Goal: Task Accomplishment & Management: Complete application form

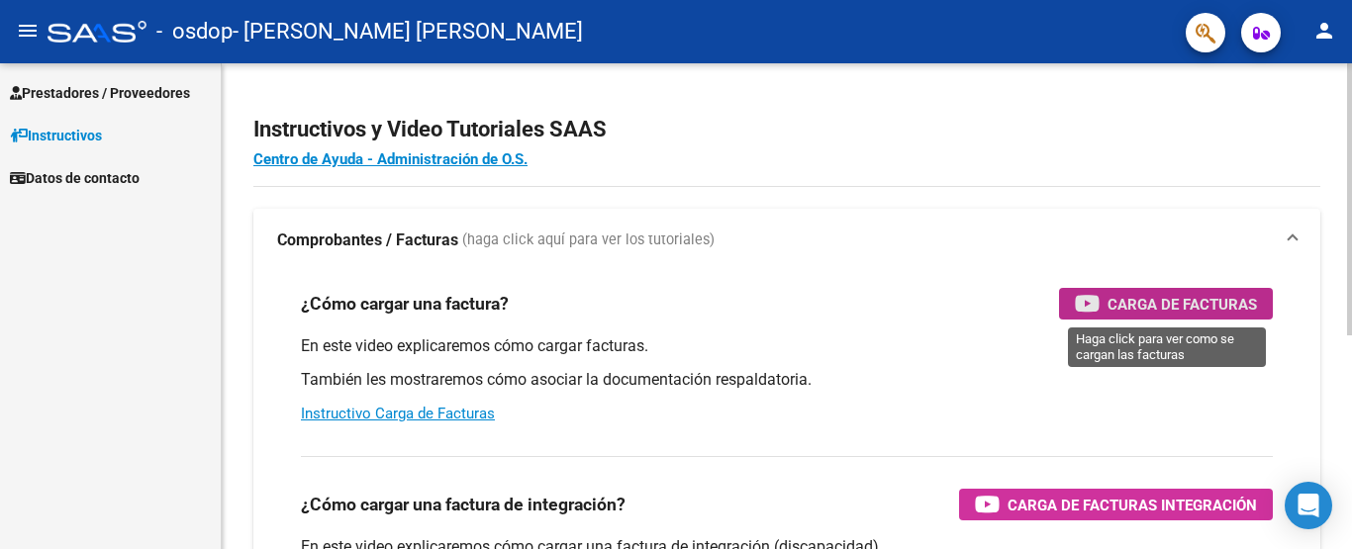
click at [1191, 298] on span "Carga de Facturas" at bounding box center [1182, 304] width 149 height 25
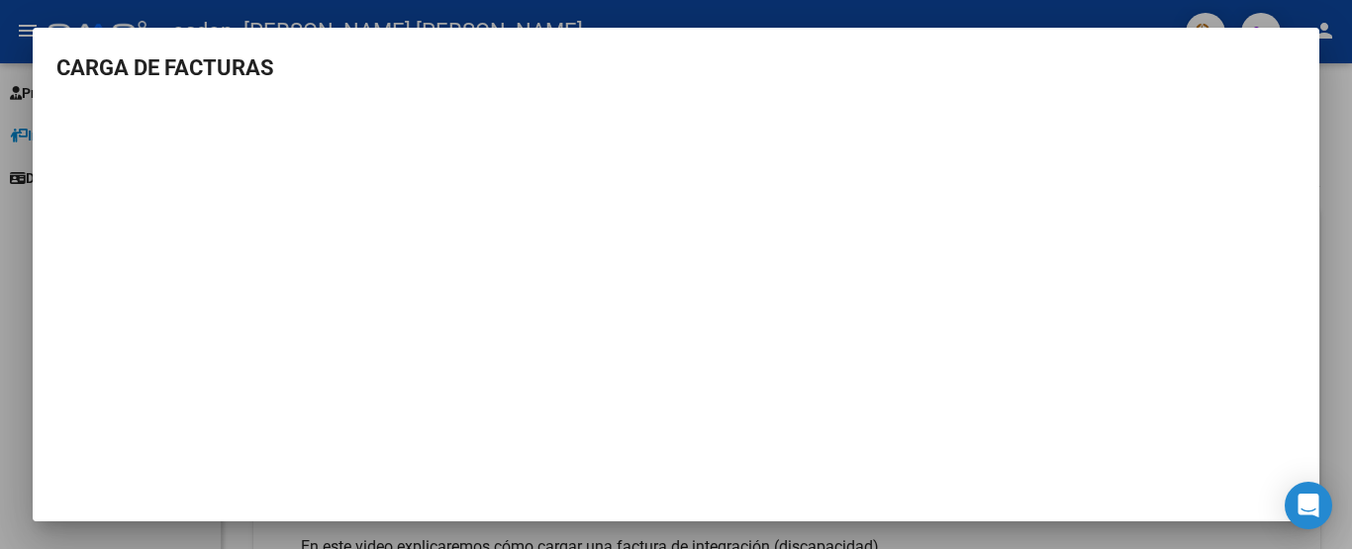
scroll to position [48, 0]
click at [1339, 109] on div at bounding box center [676, 274] width 1352 height 549
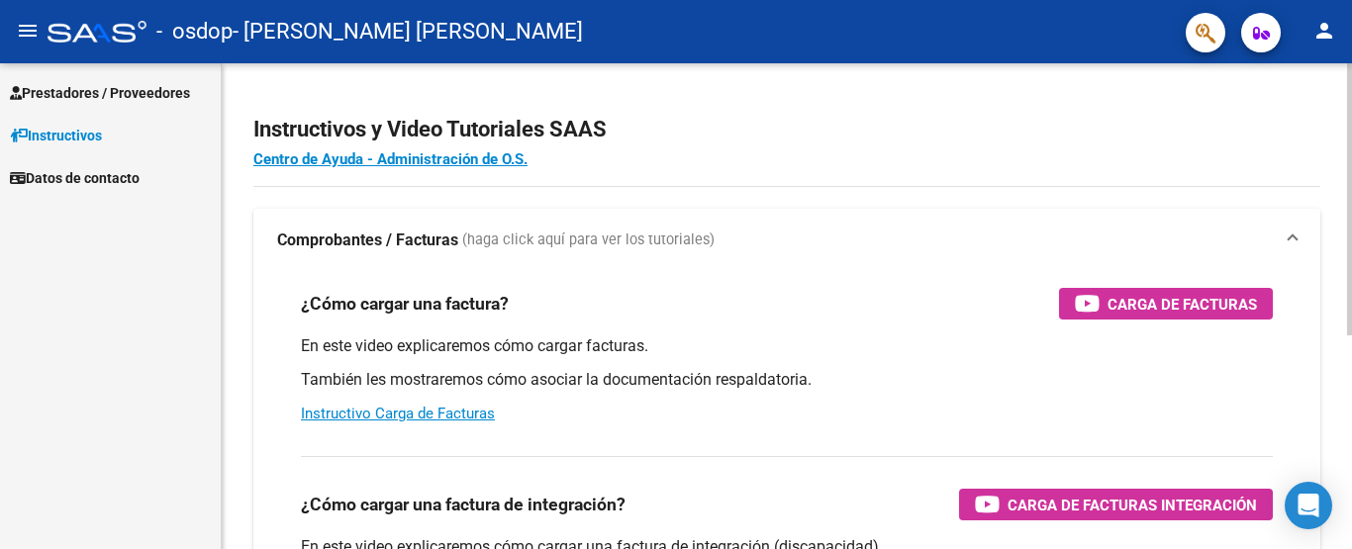
click at [799, 315] on div "¿Cómo cargar una factura? Carga de Facturas" at bounding box center [787, 304] width 972 height 32
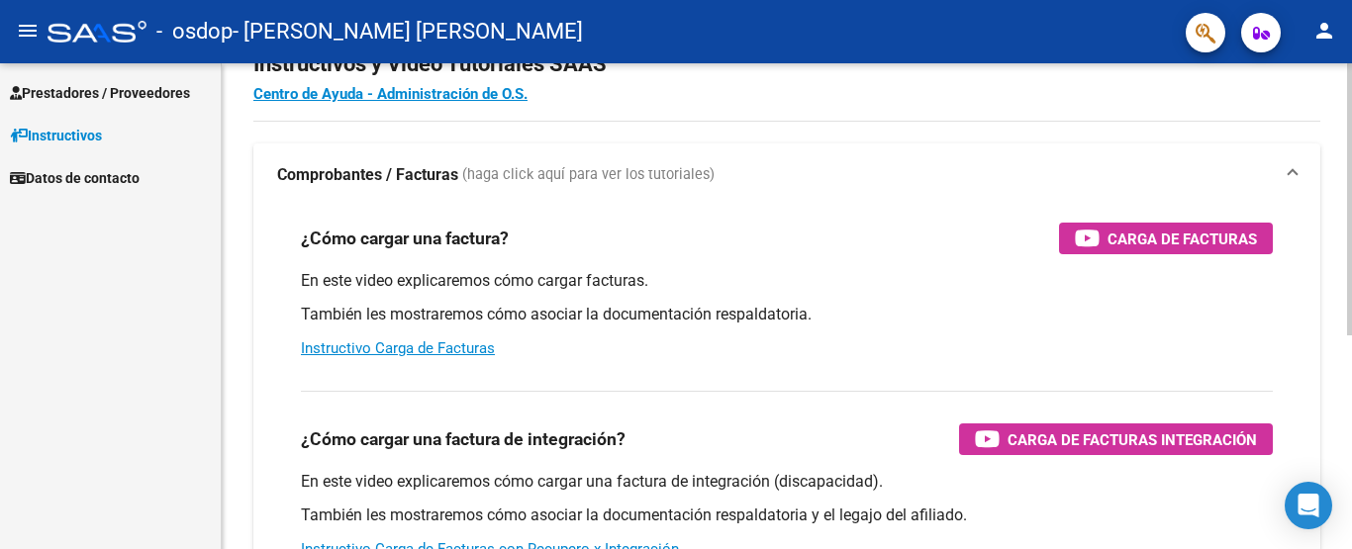
scroll to position [26, 0]
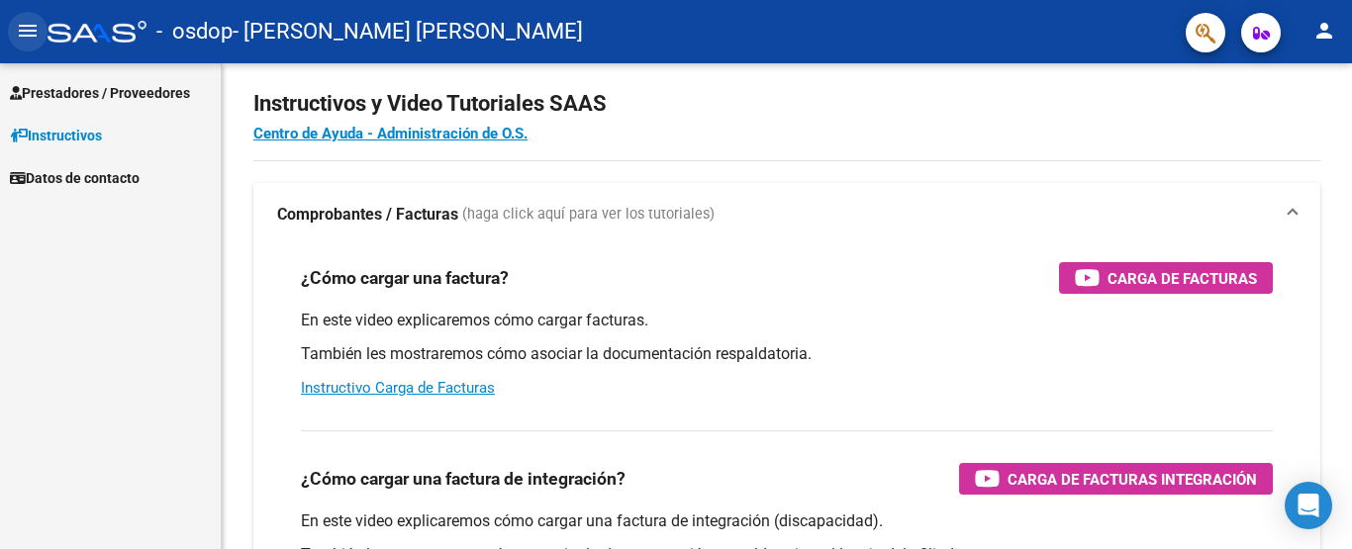
click at [27, 25] on mat-icon "menu" at bounding box center [28, 31] width 24 height 24
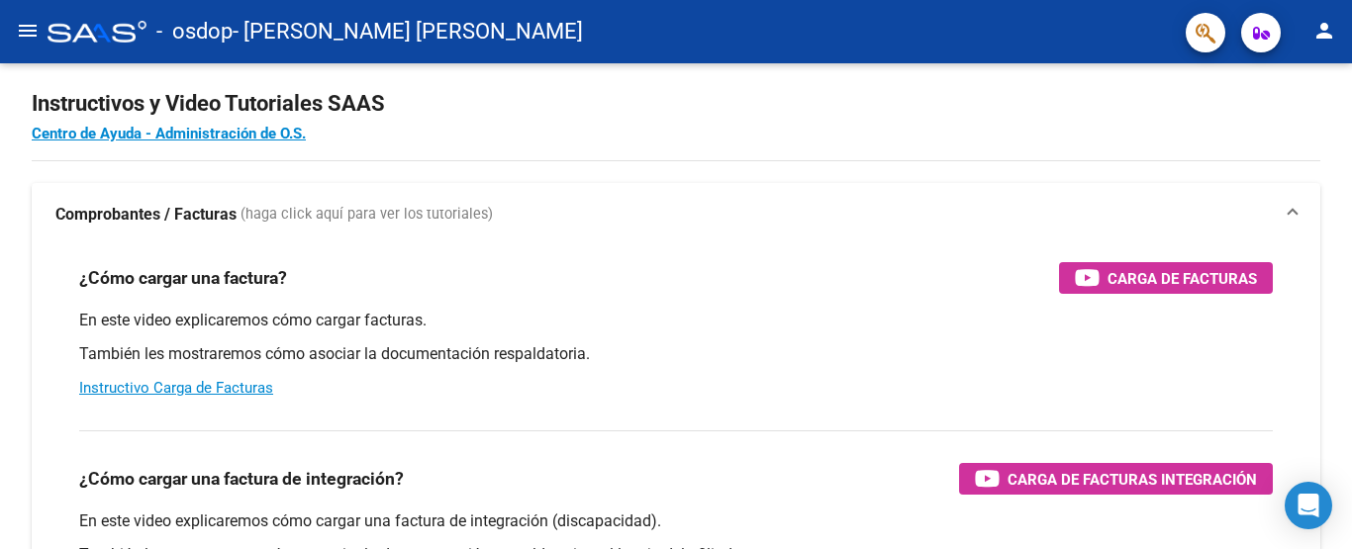
click at [42, 33] on button "menu" at bounding box center [28, 32] width 40 height 40
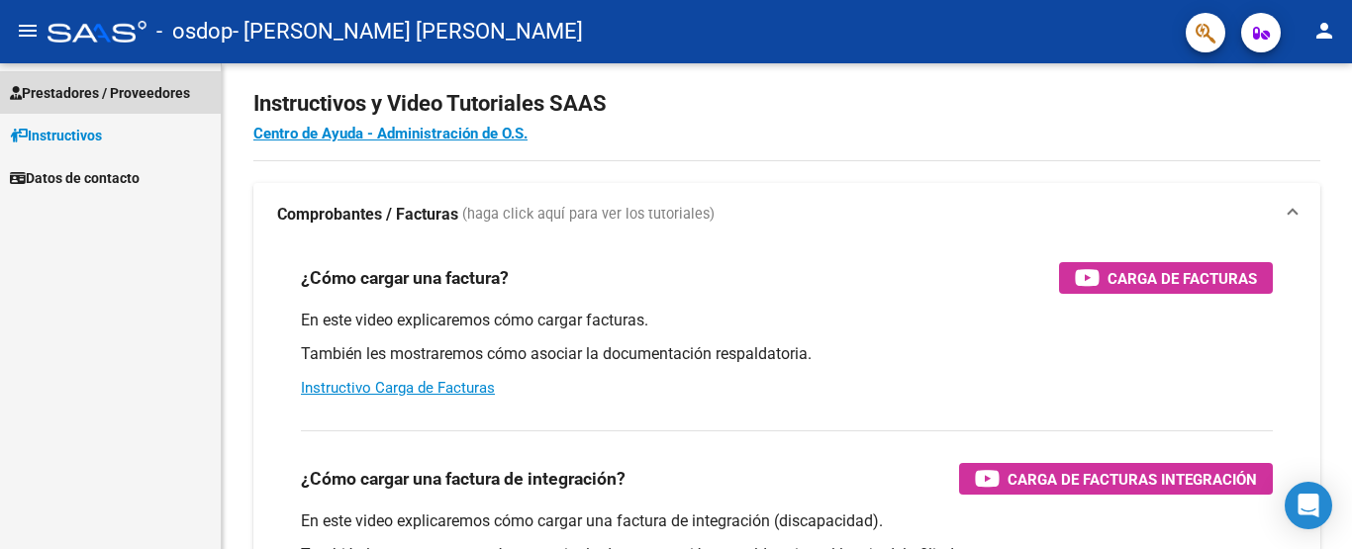
click at [84, 92] on span "Prestadores / Proveedores" at bounding box center [100, 93] width 180 height 22
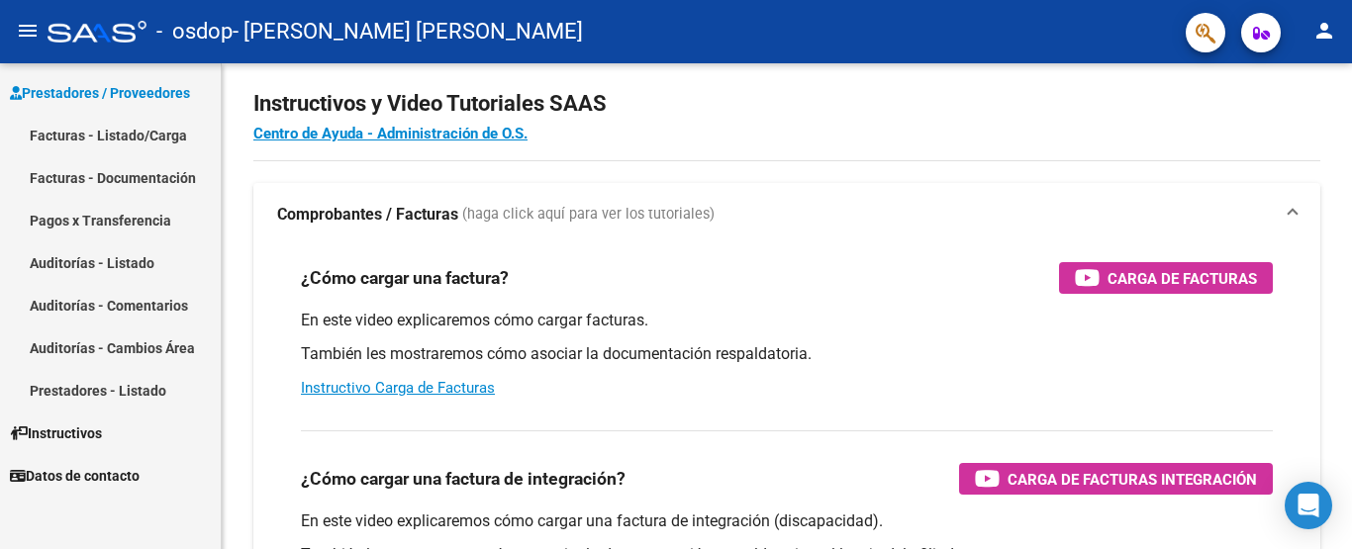
click at [115, 136] on link "Facturas - Listado/Carga" at bounding box center [110, 135] width 221 height 43
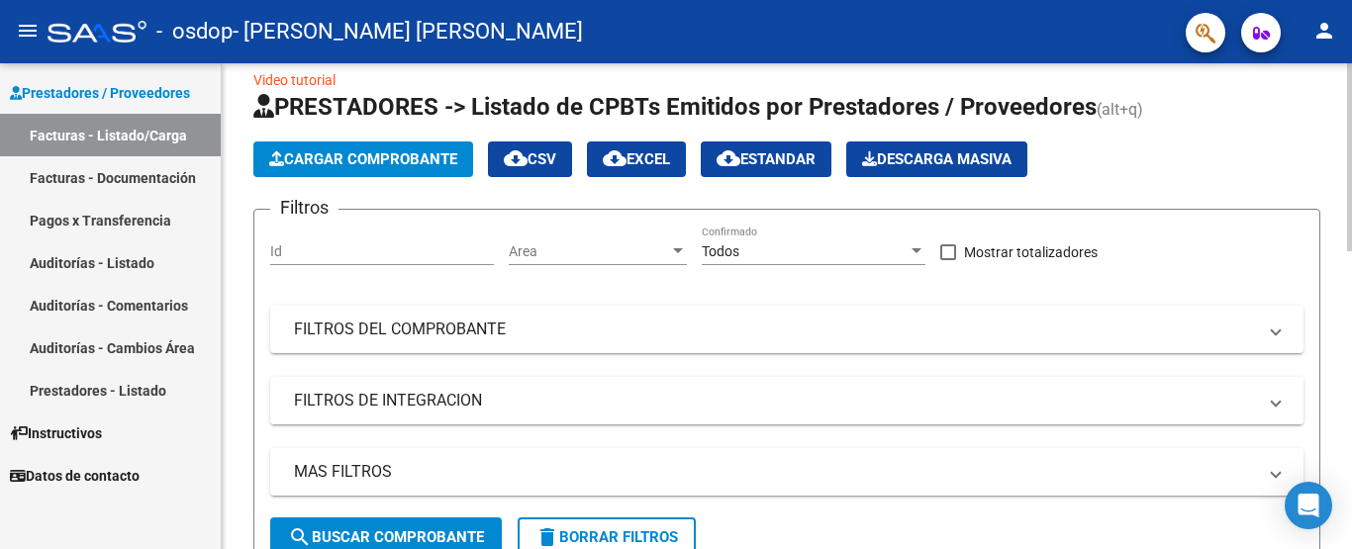
click at [348, 164] on span "Cargar Comprobante" at bounding box center [363, 159] width 188 height 18
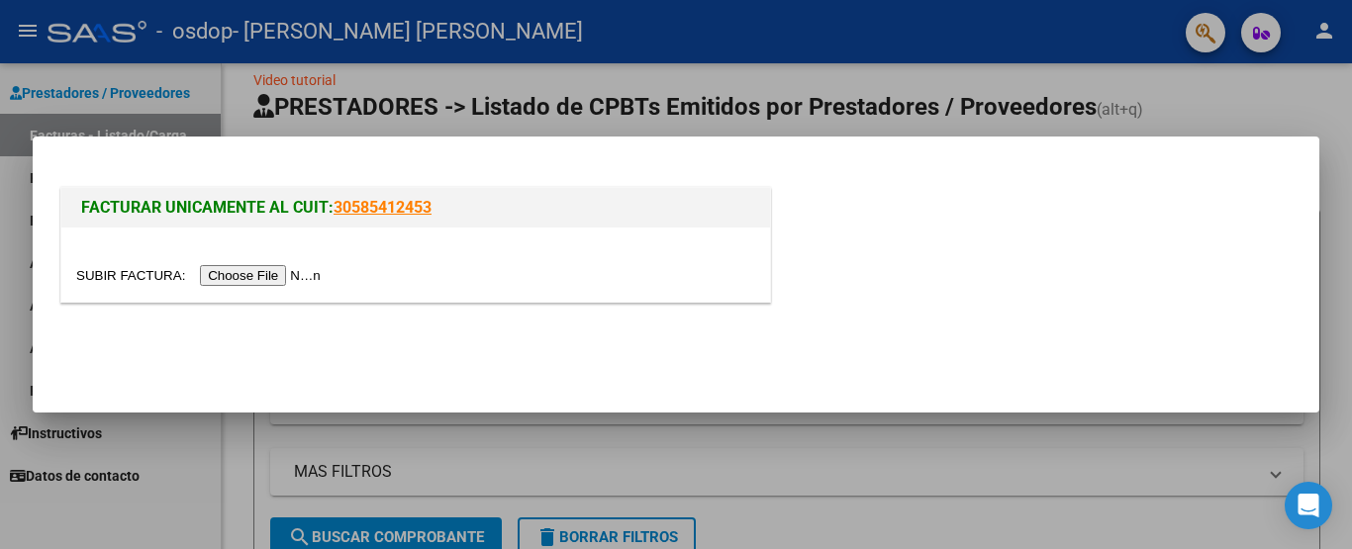
click at [278, 281] on input "file" at bounding box center [201, 275] width 250 height 21
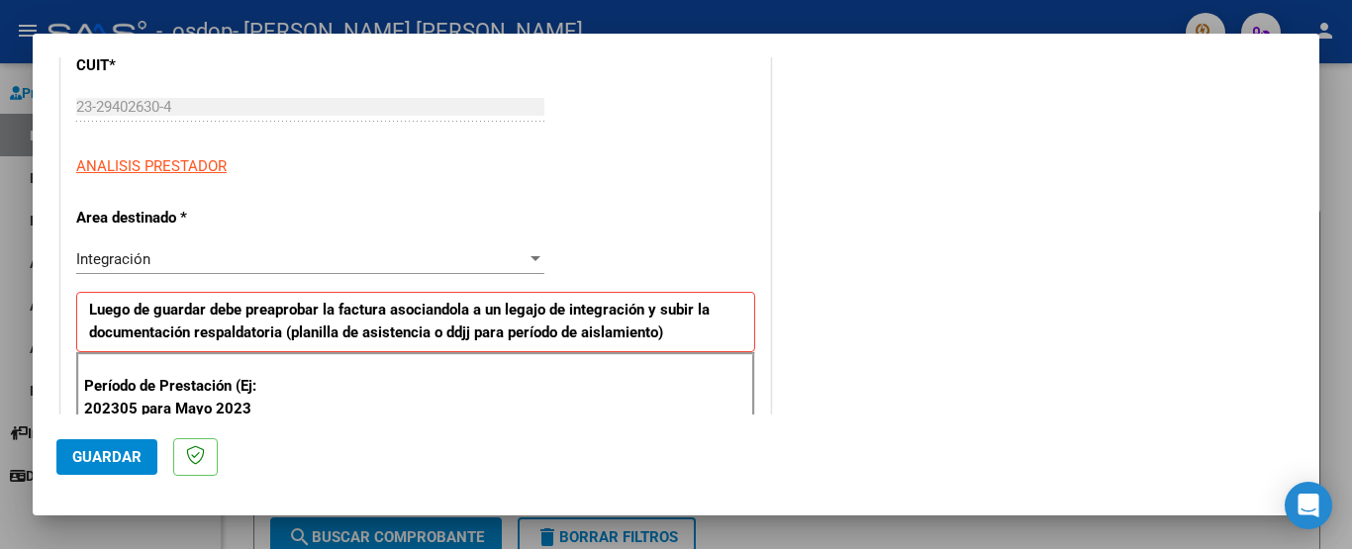
scroll to position [312, 0]
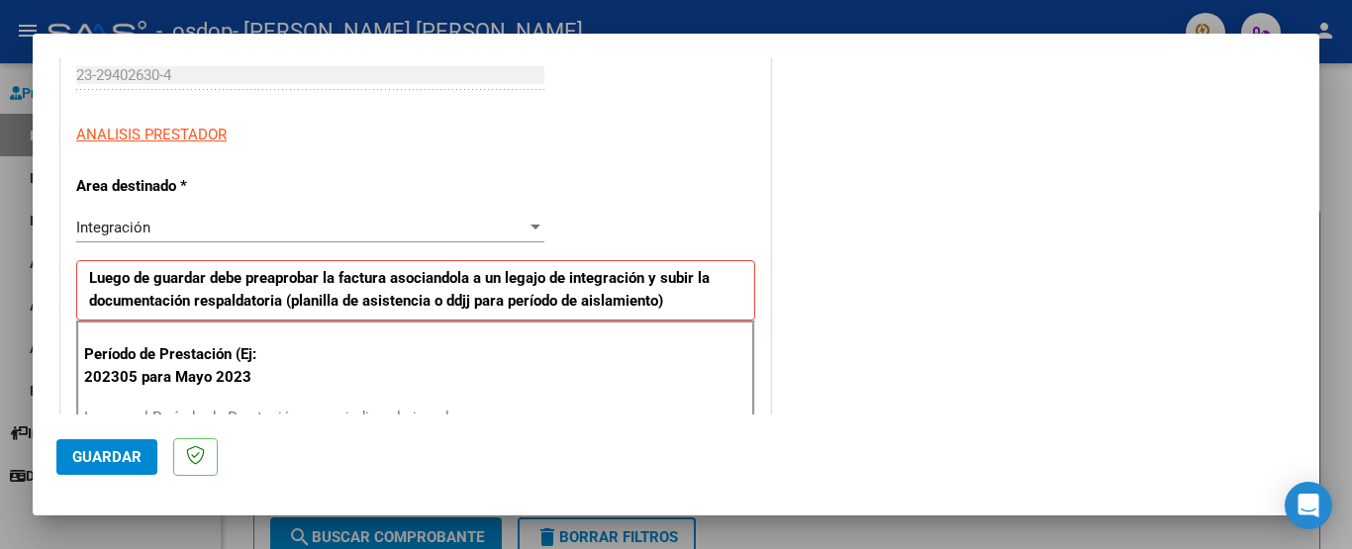
click at [540, 222] on app-drop-down-list "Area destinado * Integración Seleccionar Area" at bounding box center [318, 206] width 484 height 59
click at [532, 228] on div at bounding box center [536, 227] width 10 height 5
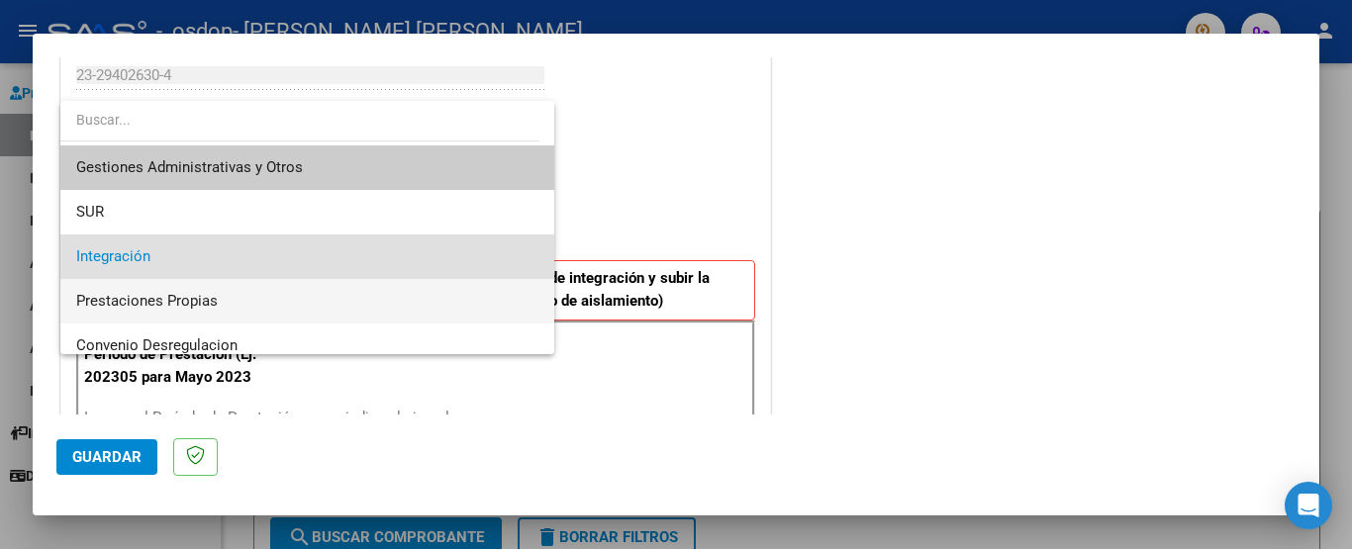
scroll to position [0, 0]
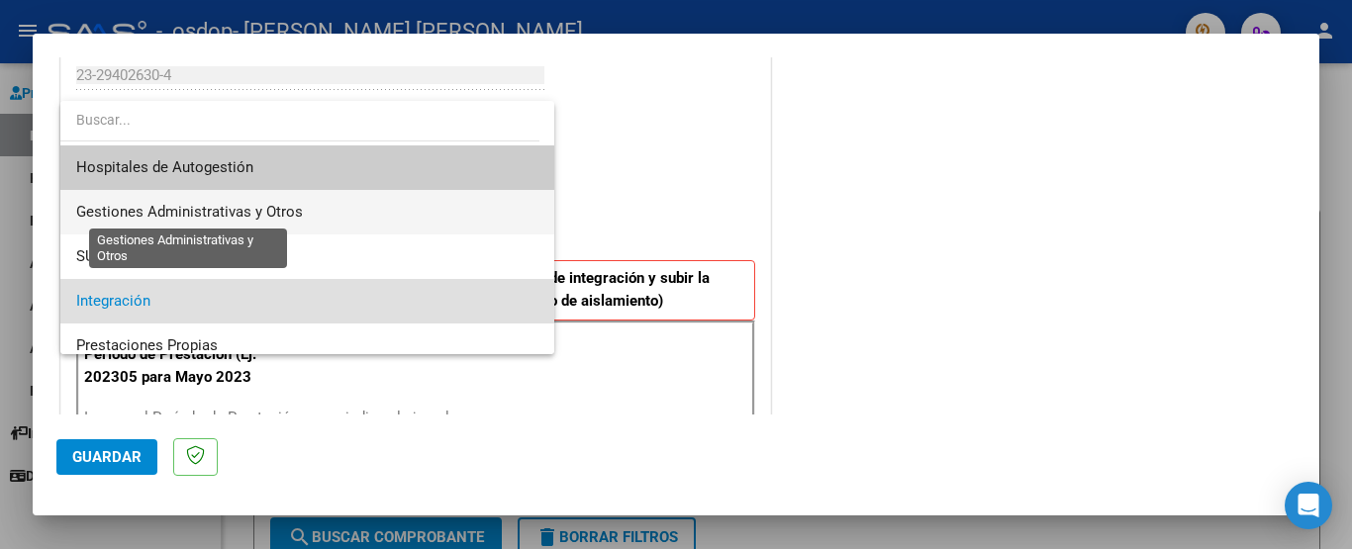
click at [265, 208] on span "Gestiones Administrativas y Otros" at bounding box center [189, 212] width 227 height 18
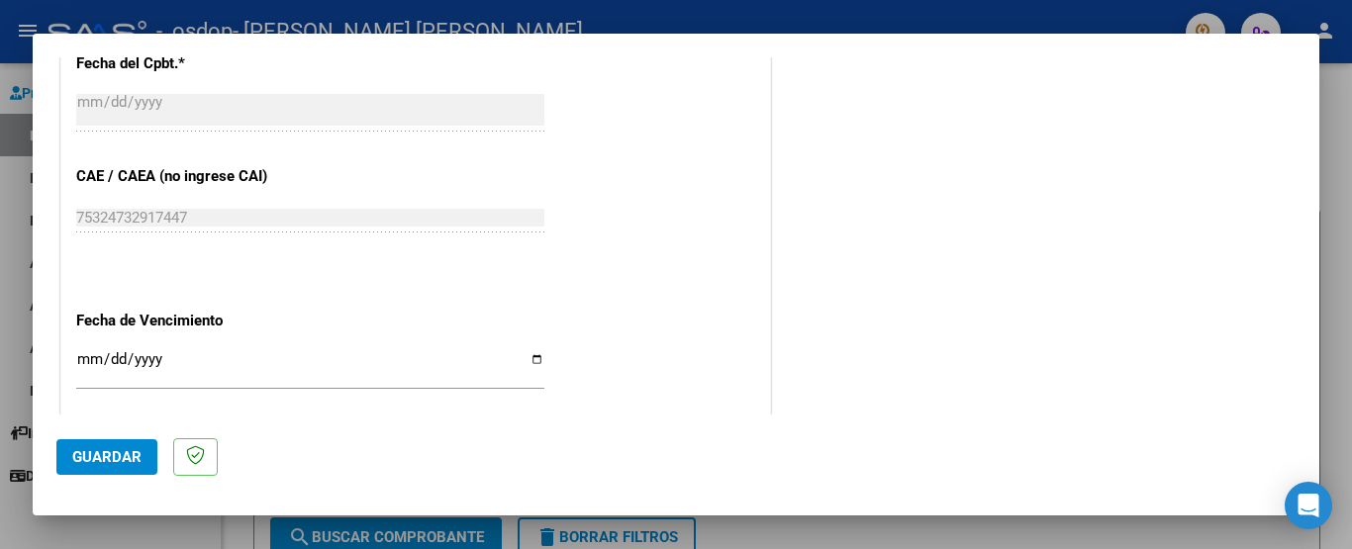
scroll to position [1149, 0]
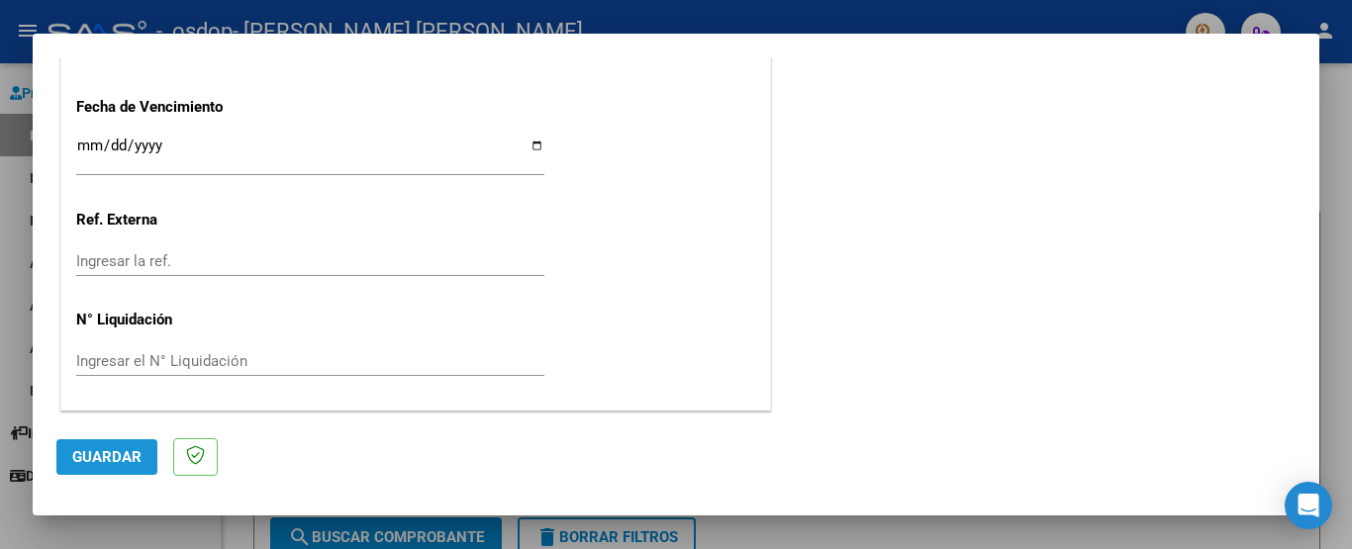
click at [118, 455] on span "Guardar" at bounding box center [106, 457] width 69 height 18
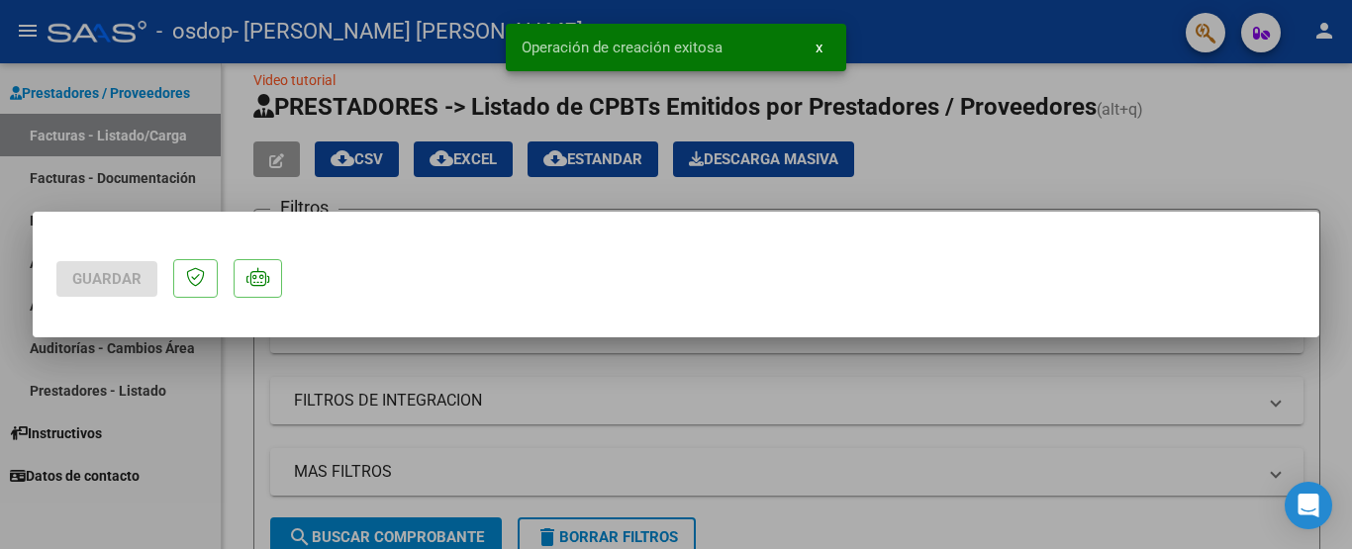
scroll to position [0, 0]
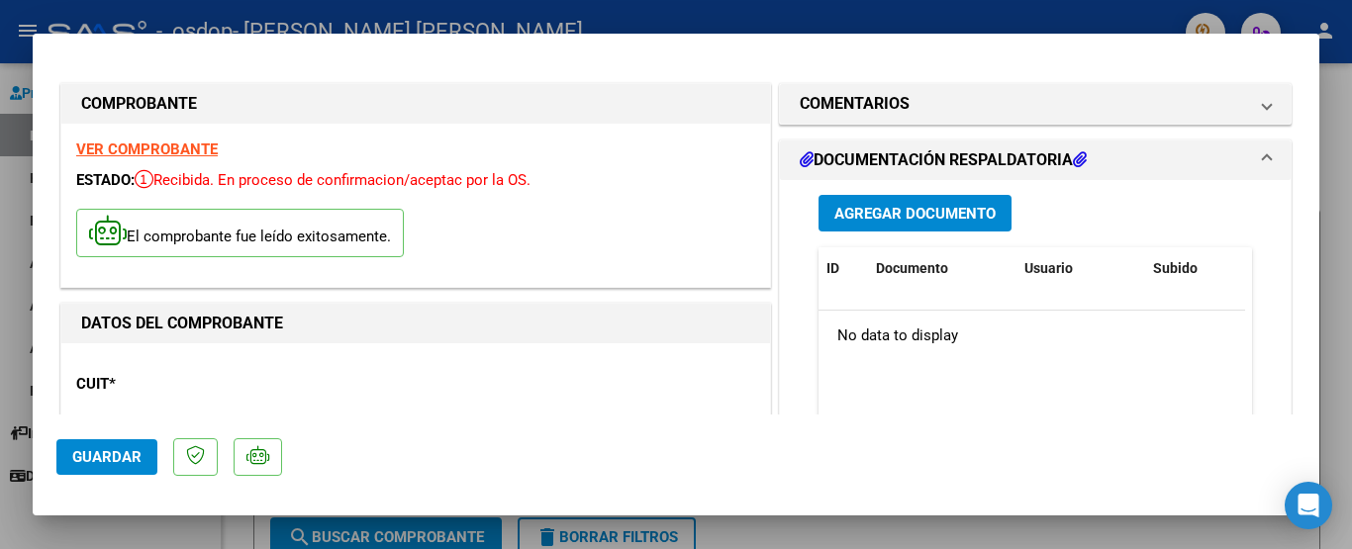
click at [953, 201] on button "Agregar Documento" at bounding box center [915, 213] width 193 height 37
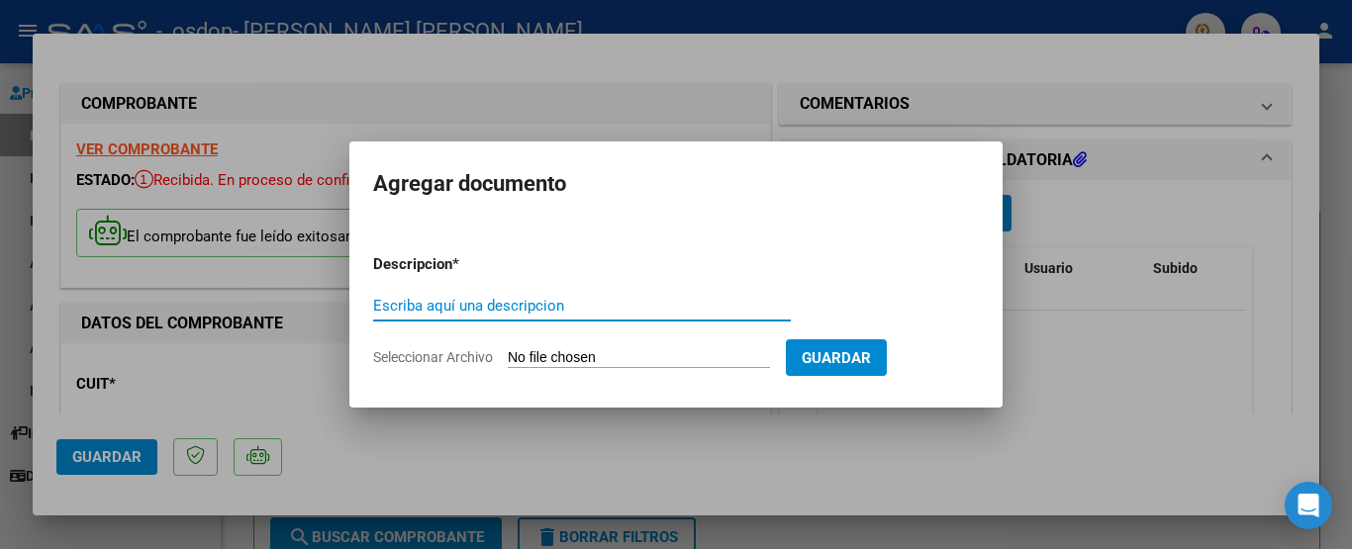
click at [538, 310] on input "Escriba aquí una descripcion" at bounding box center [582, 306] width 418 height 18
type input "PLANILLA DE ASISTENCIA"
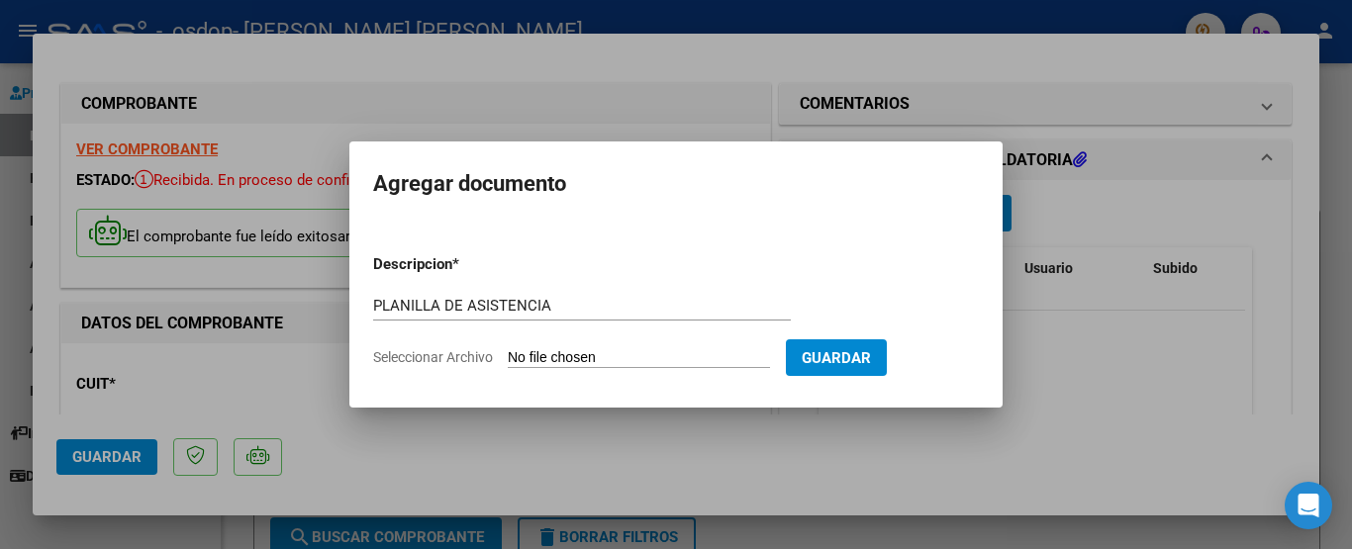
click at [688, 353] on input "Seleccionar Archivo" at bounding box center [639, 358] width 262 height 19
type input "C:\fakepath\Planilla [PERSON_NAME].pdf"
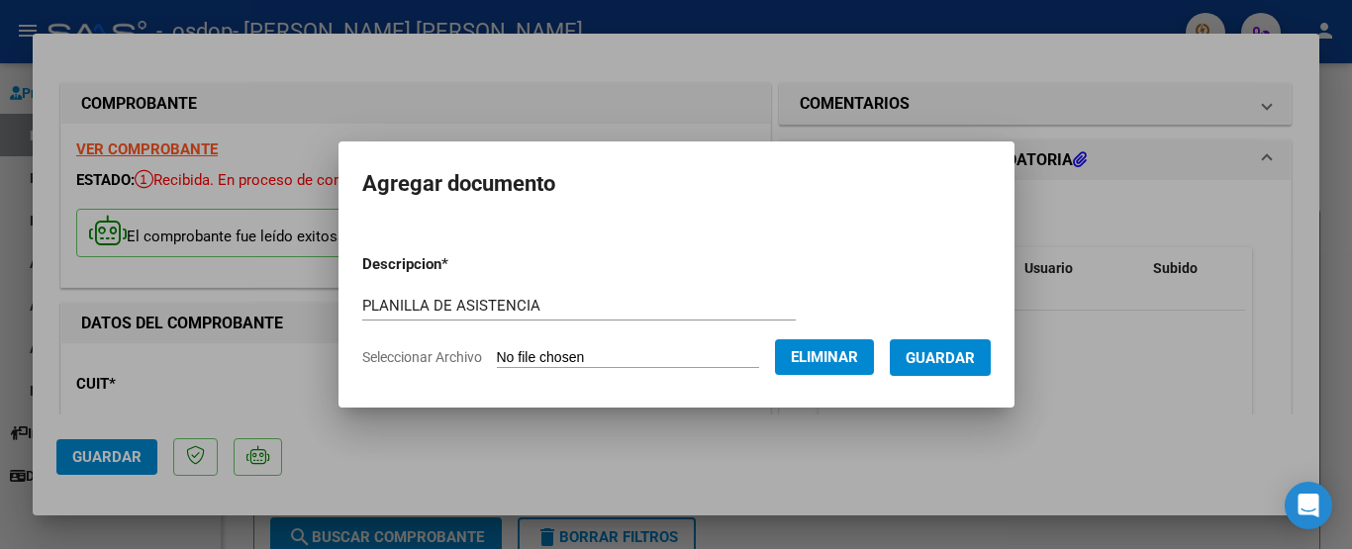
click at [961, 349] on span "Guardar" at bounding box center [940, 358] width 69 height 18
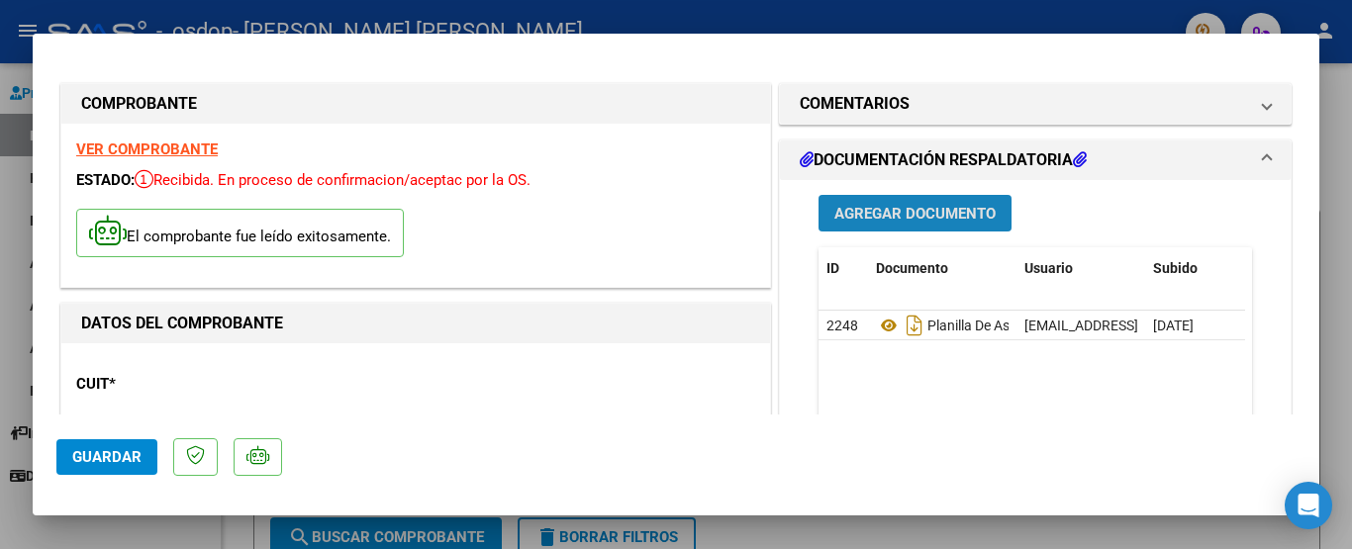
click at [917, 209] on span "Agregar Documento" at bounding box center [914, 214] width 161 height 18
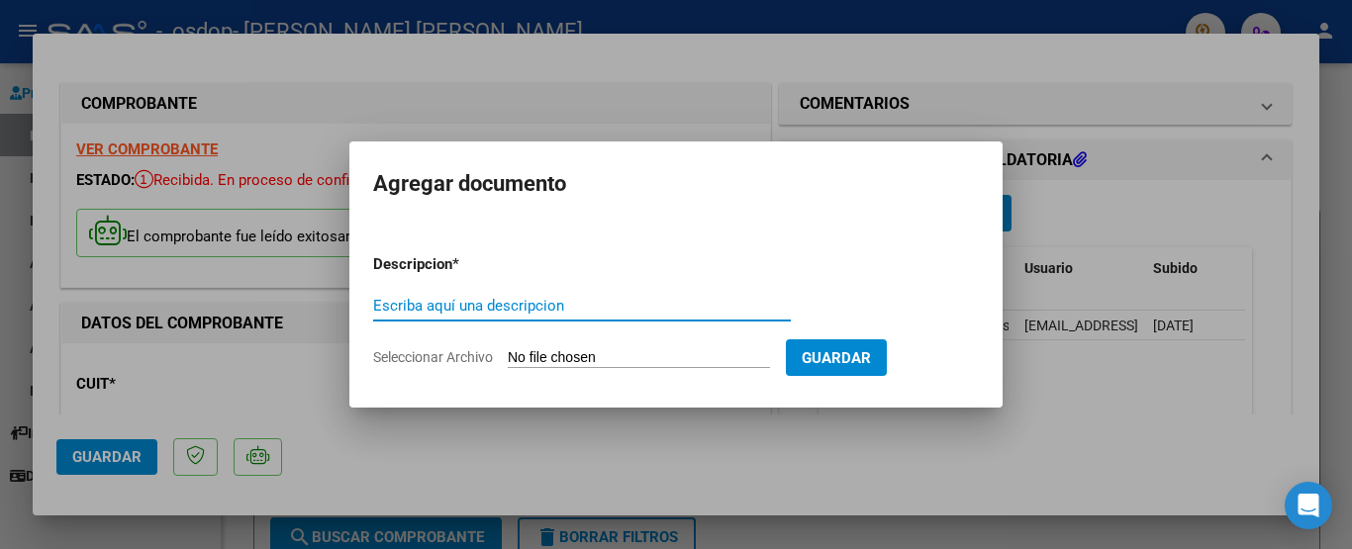
click at [605, 295] on div "Escriba aquí una descripcion" at bounding box center [582, 306] width 418 height 30
type input "MAIL AUTORIZACIÓN"
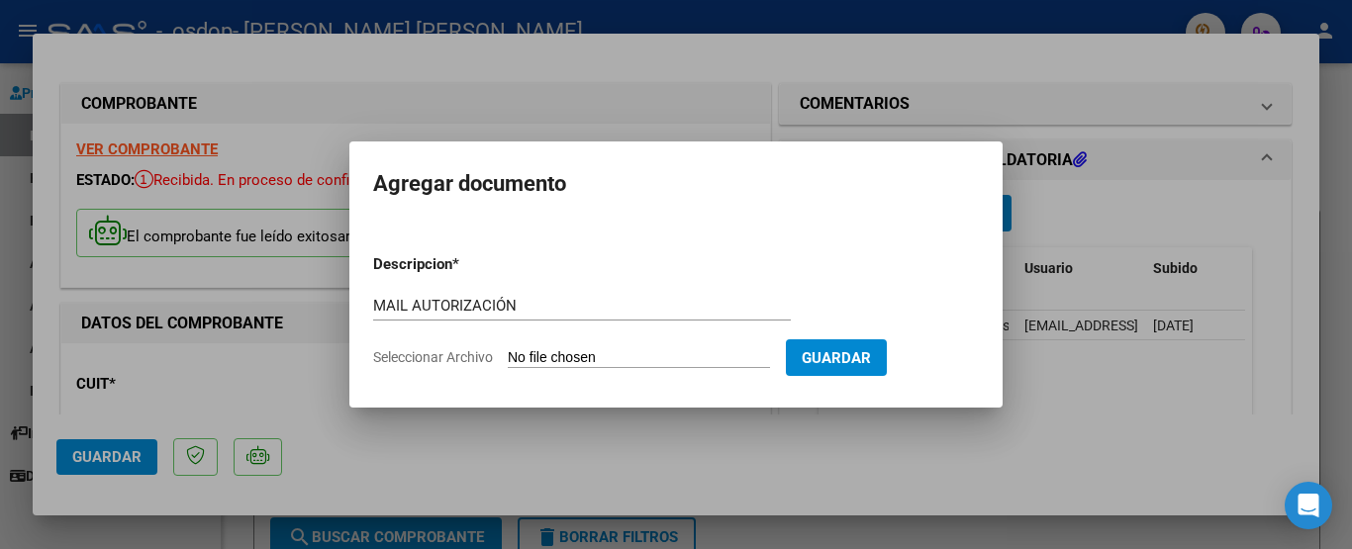
click at [647, 351] on input "Seleccionar Archivo" at bounding box center [639, 358] width 262 height 19
type input "C:\fakepath\Gmail - AUTORIZACIONES 2025 2150035281 - [PERSON_NAME], [PERSON_NAM…"
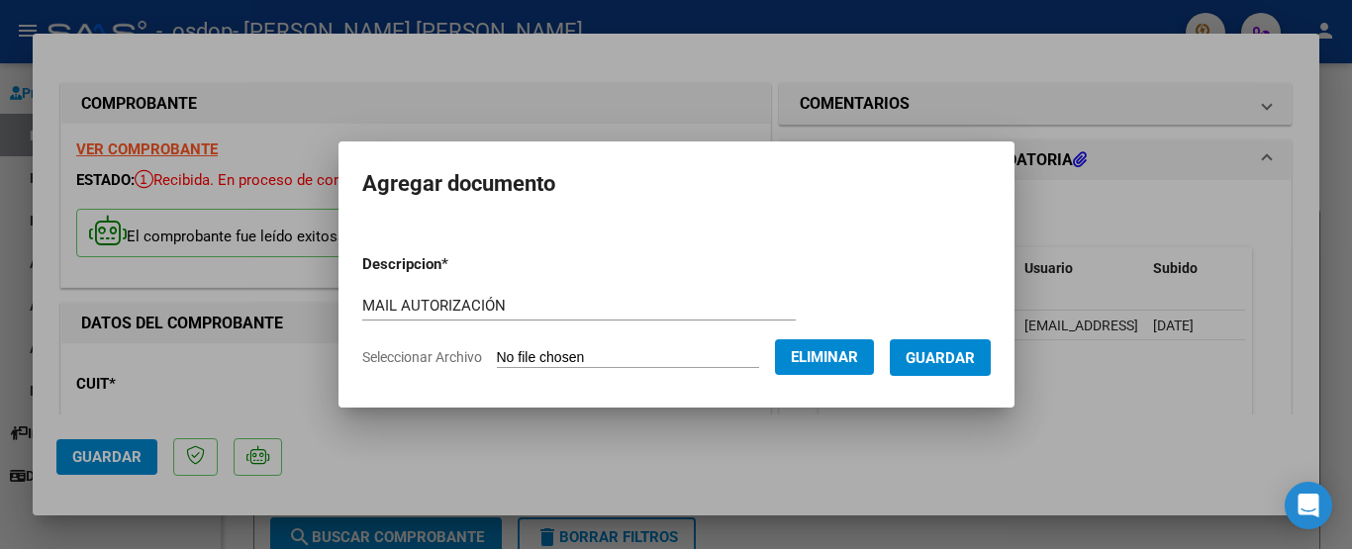
click at [975, 361] on span "Guardar" at bounding box center [940, 358] width 69 height 18
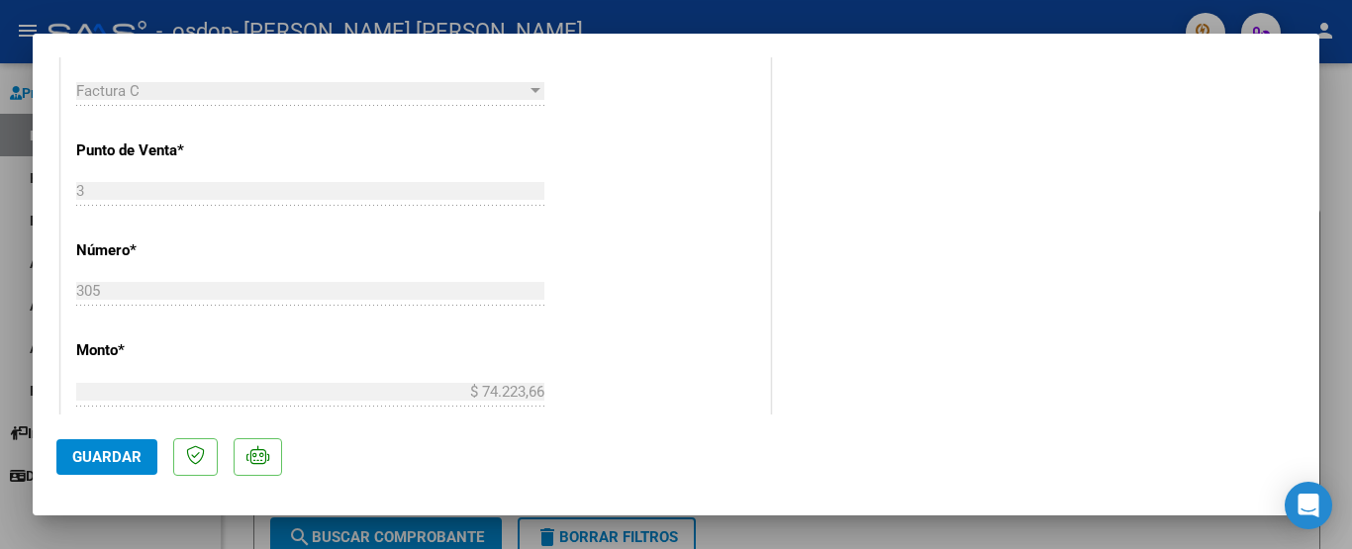
scroll to position [935, 0]
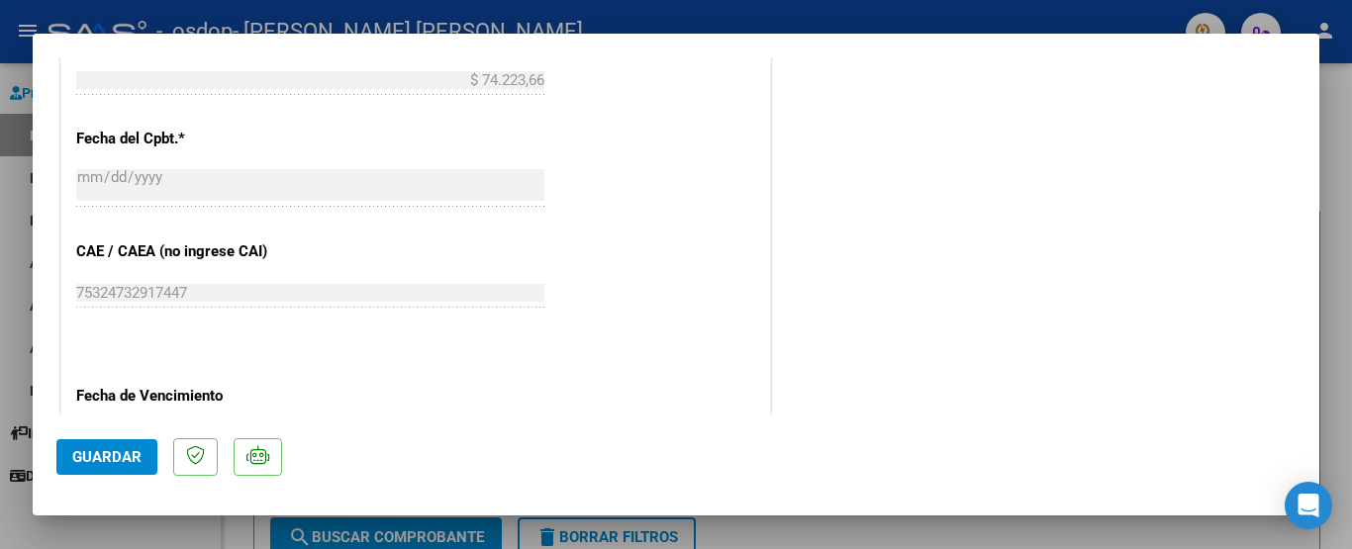
click at [1321, 363] on div at bounding box center [676, 274] width 1352 height 549
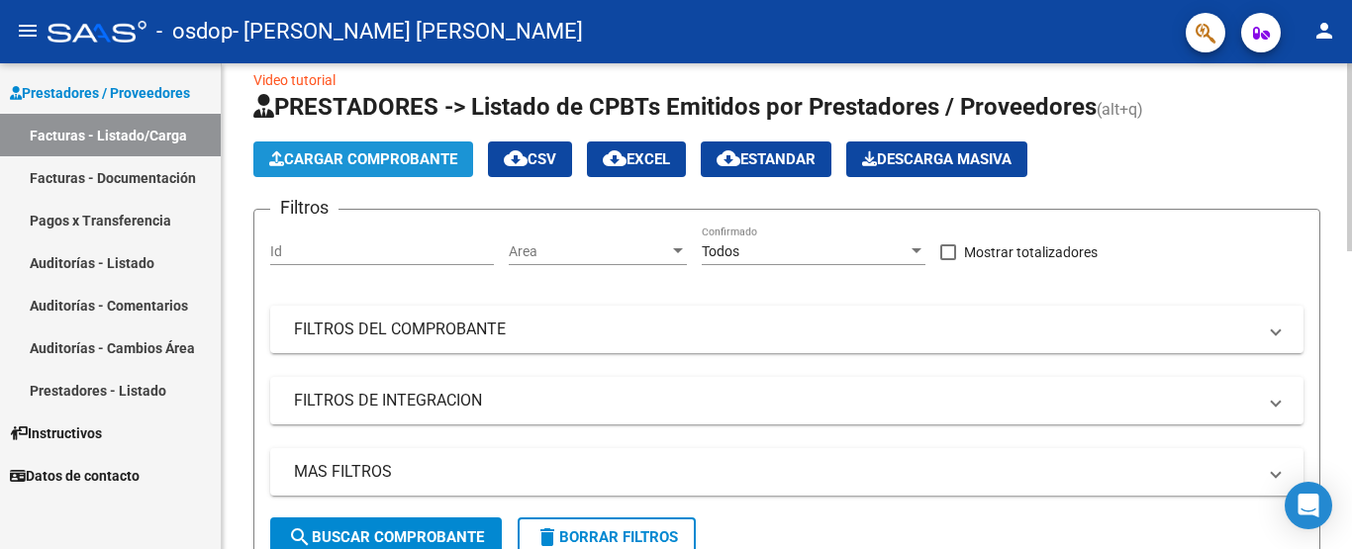
click at [404, 169] on button "Cargar Comprobante" at bounding box center [363, 160] width 220 height 36
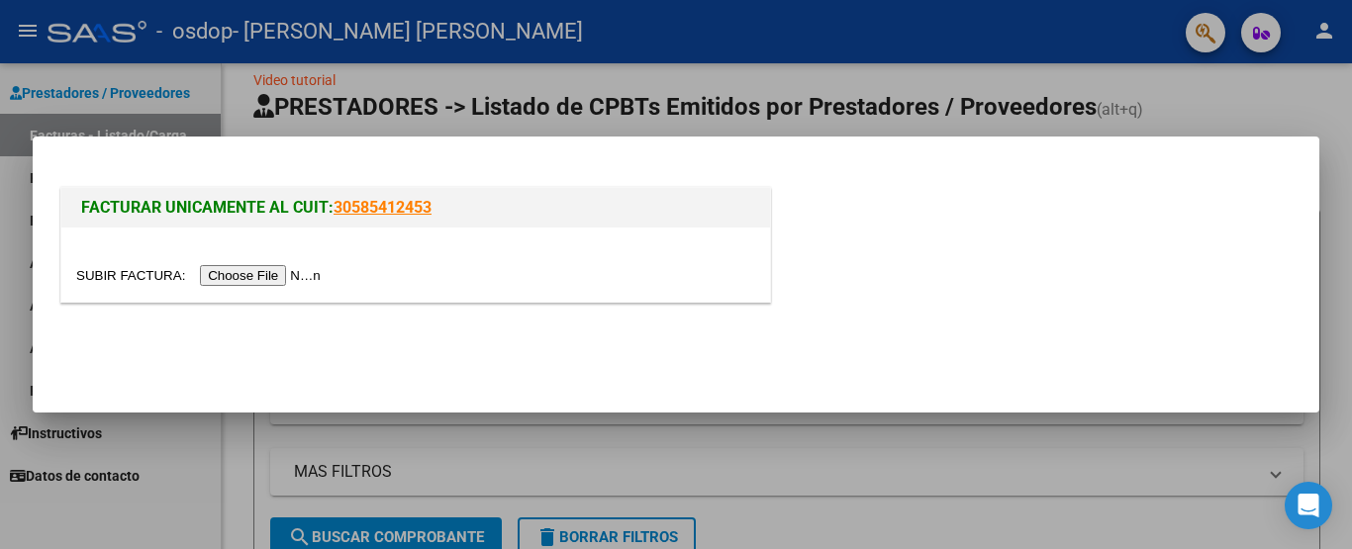
click at [261, 274] on input "file" at bounding box center [201, 275] width 250 height 21
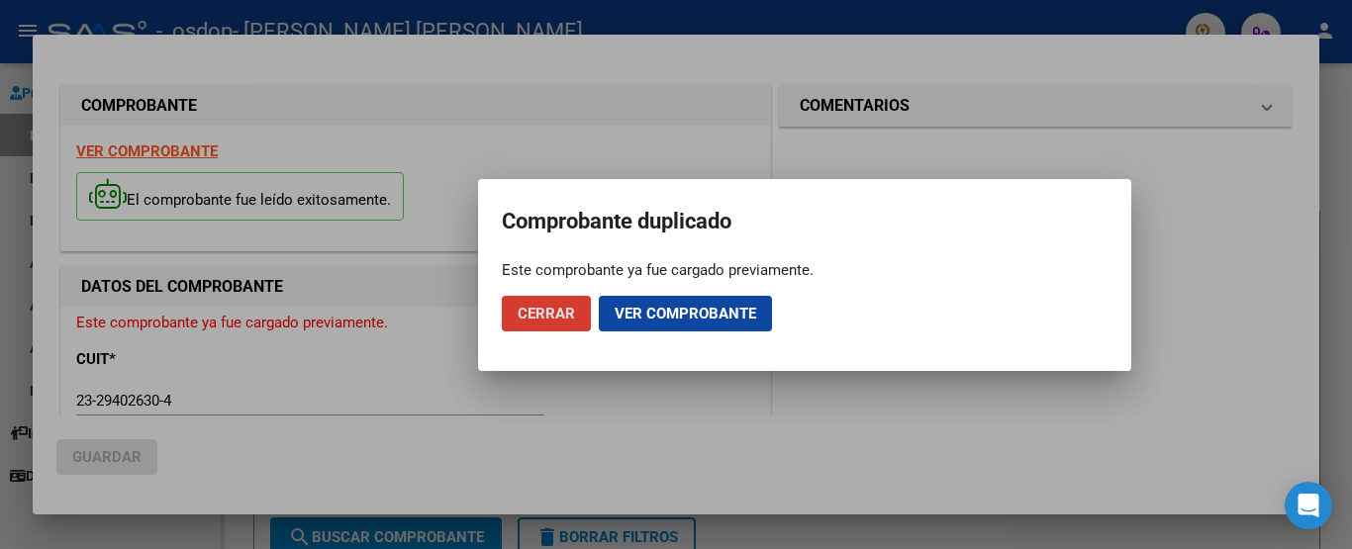
click at [722, 315] on span "Ver comprobante" at bounding box center [686, 314] width 142 height 18
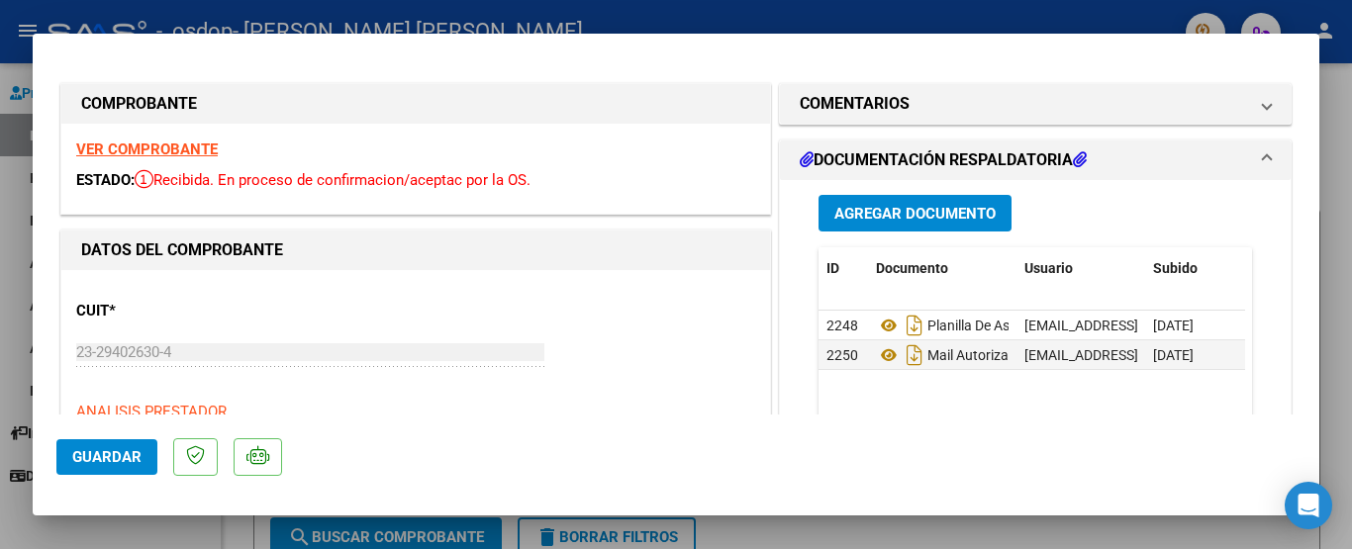
click at [88, 458] on span "Guardar" at bounding box center [106, 457] width 69 height 18
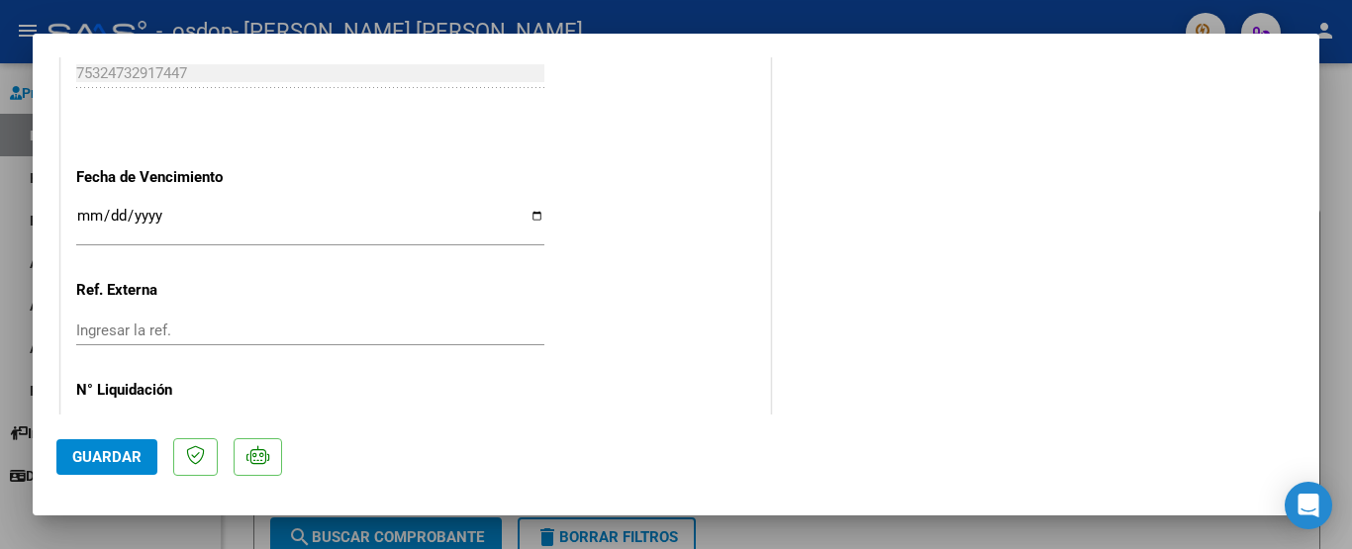
scroll to position [1151, 0]
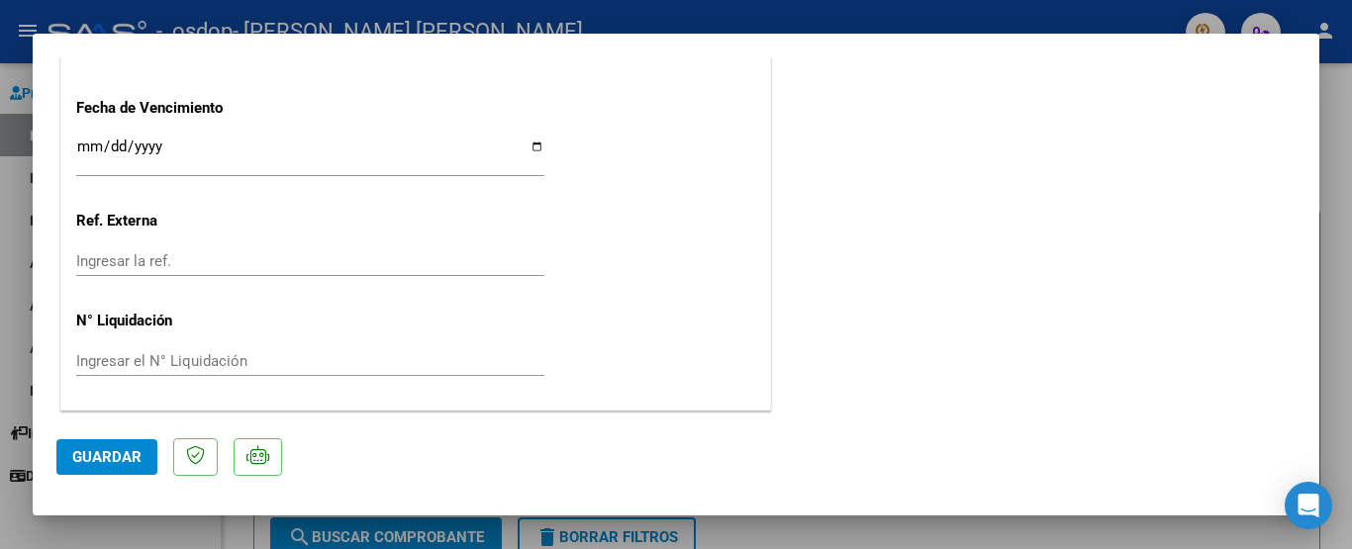
click at [1338, 433] on div at bounding box center [676, 274] width 1352 height 549
type input "$ 0,00"
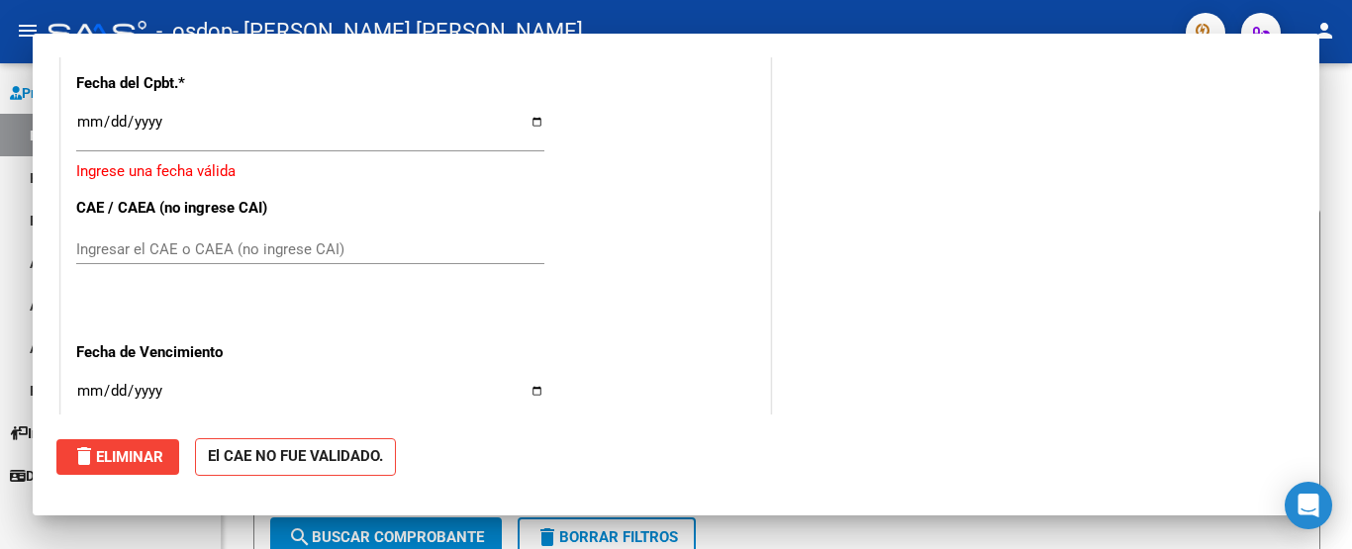
scroll to position [1397, 0]
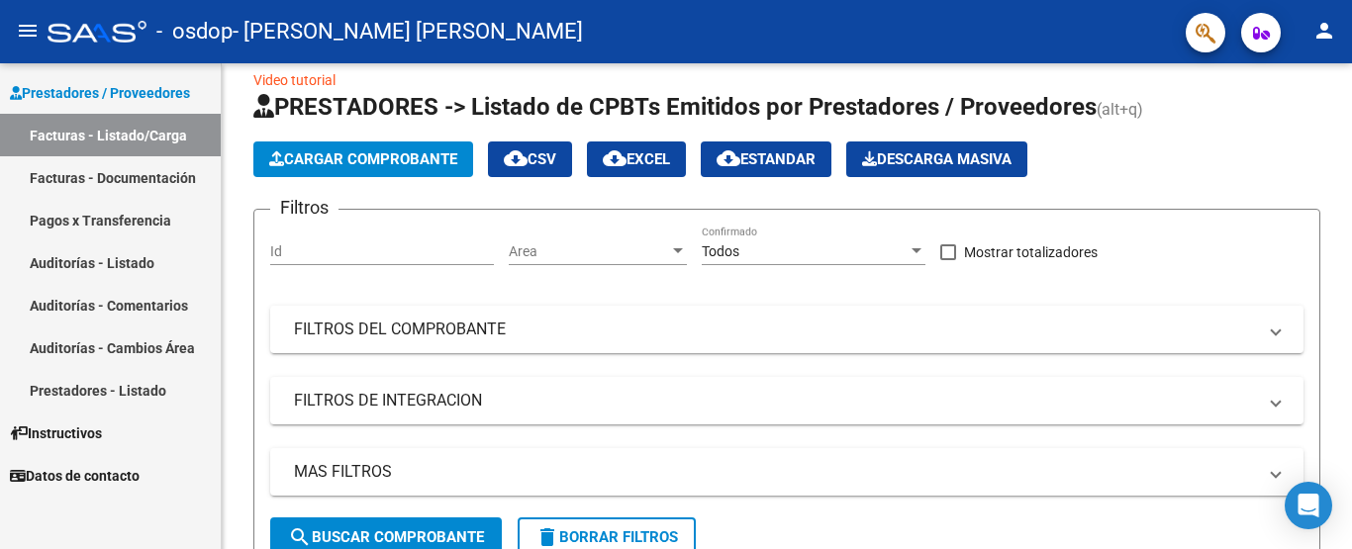
click at [154, 171] on link "Facturas - Documentación" at bounding box center [110, 177] width 221 height 43
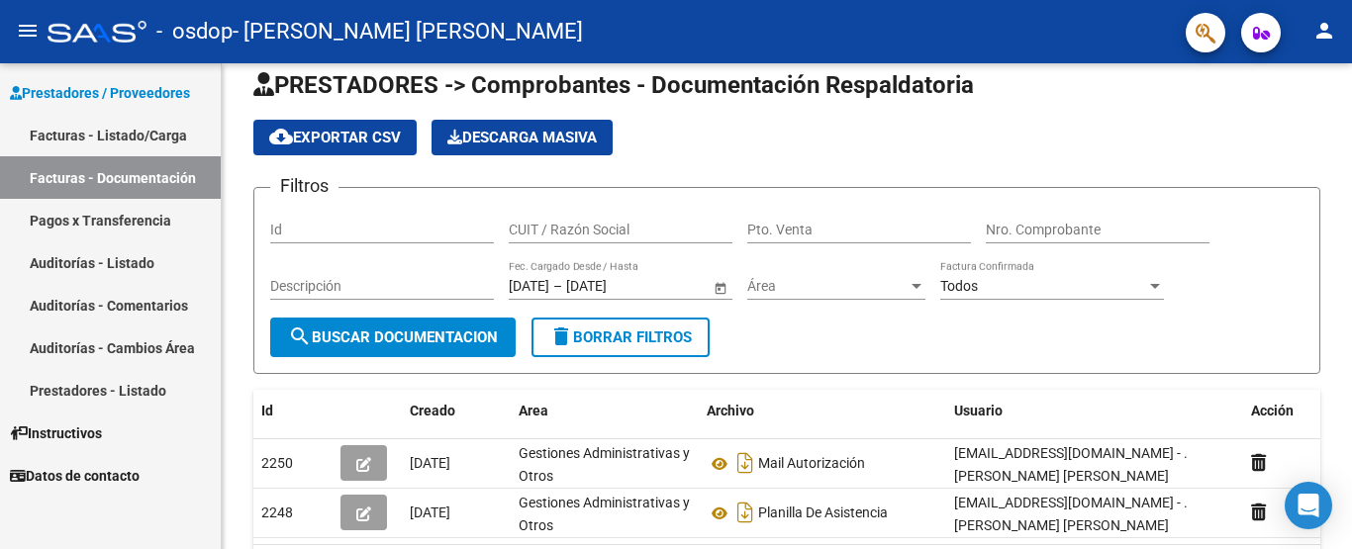
click at [718, 27] on div "- osdop - [PERSON_NAME] [PERSON_NAME]" at bounding box center [609, 32] width 1123 height 44
